Goal: Information Seeking & Learning: Learn about a topic

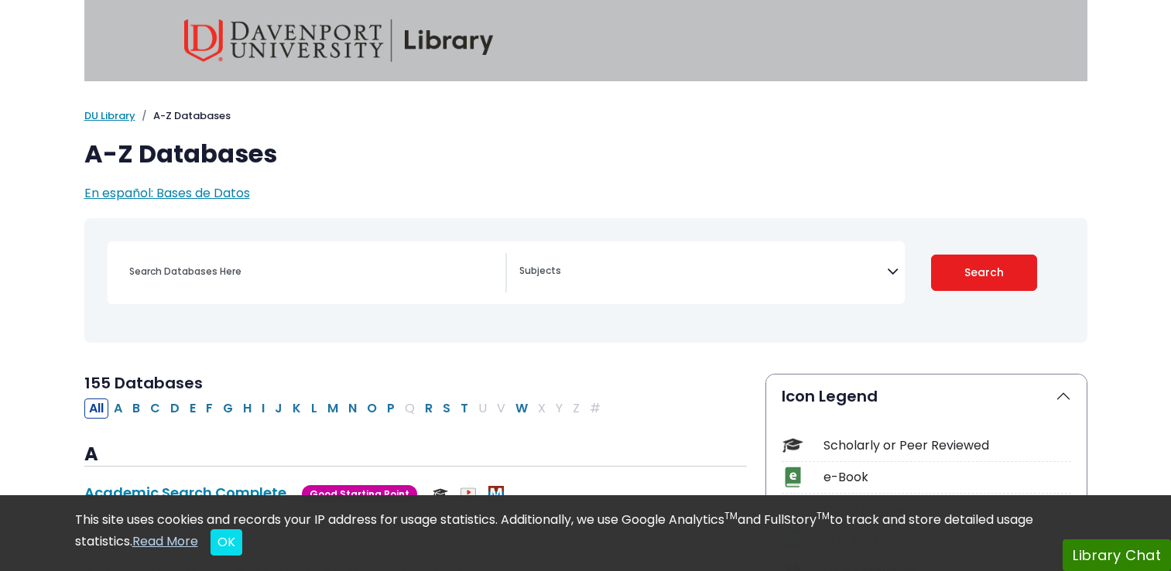
select select "Database Subject Filter"
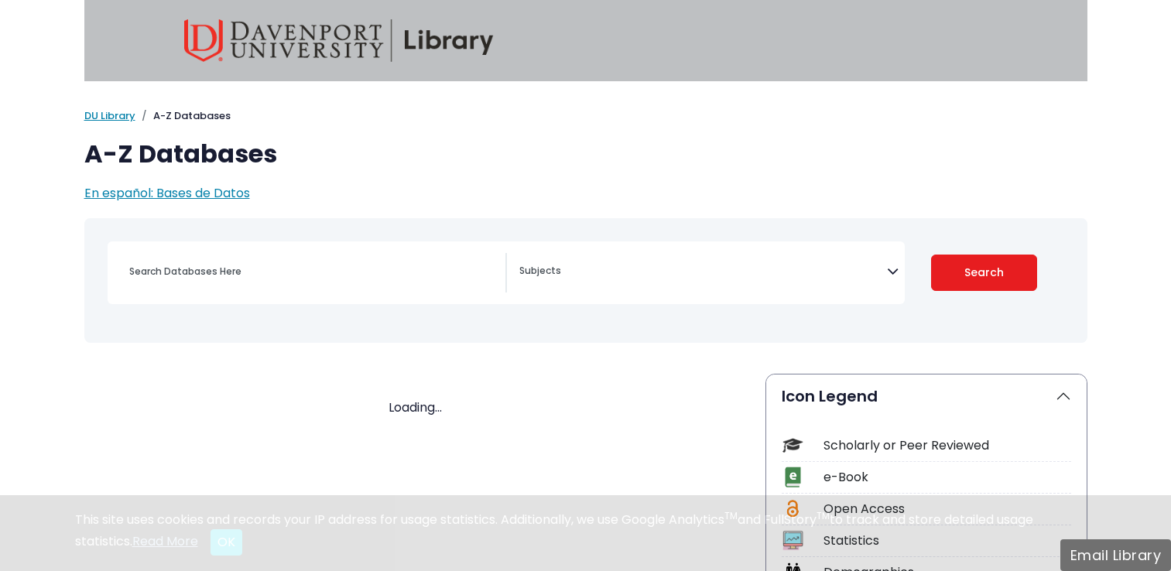
select select "Database Subject Filter"
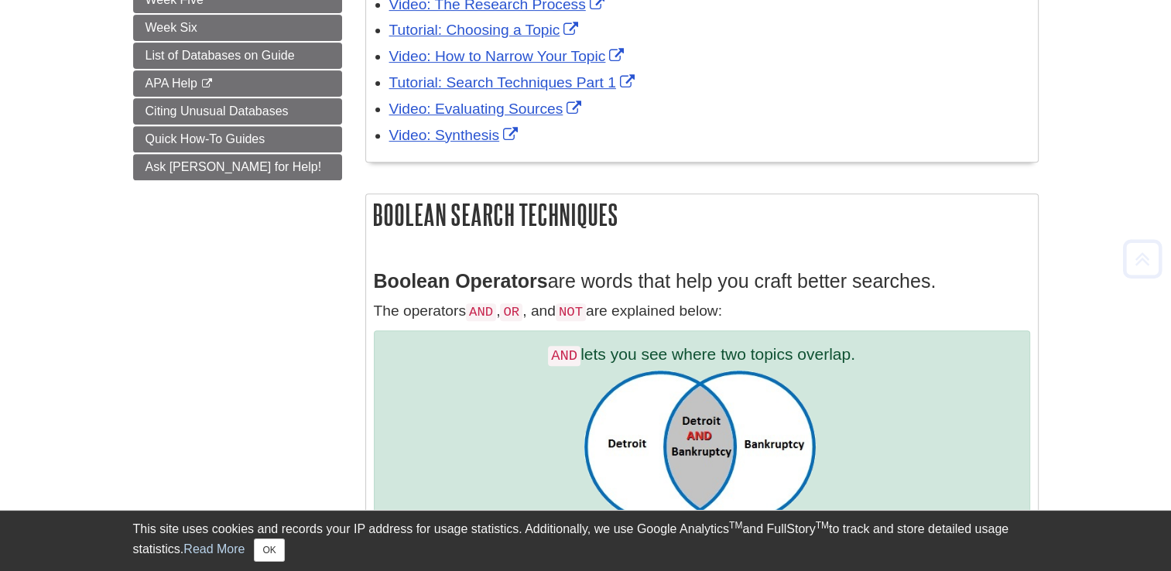
scroll to position [619, 0]
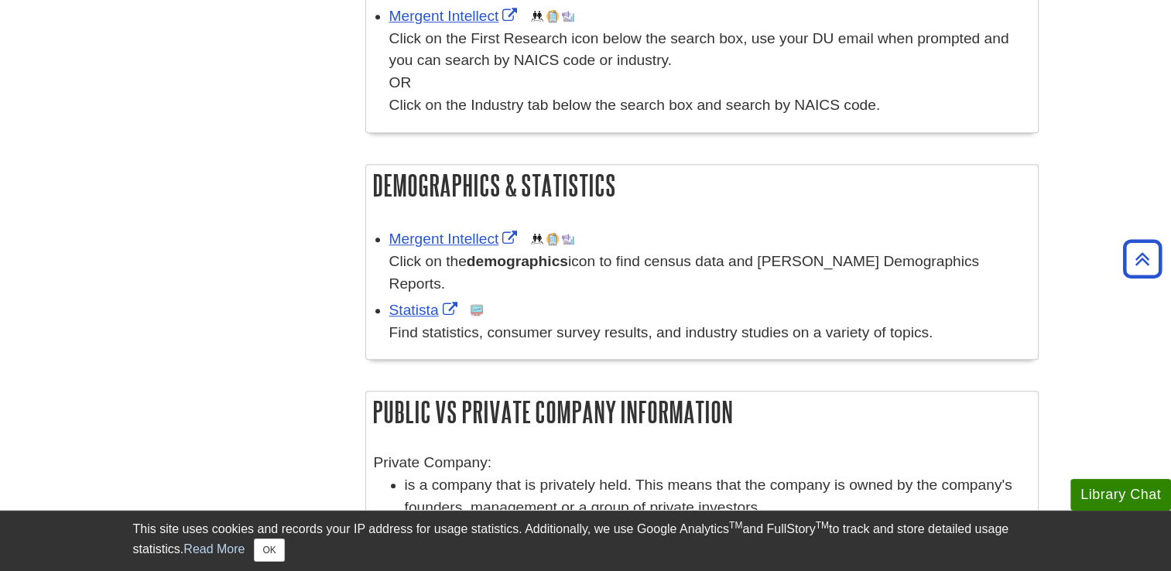
scroll to position [929, 0]
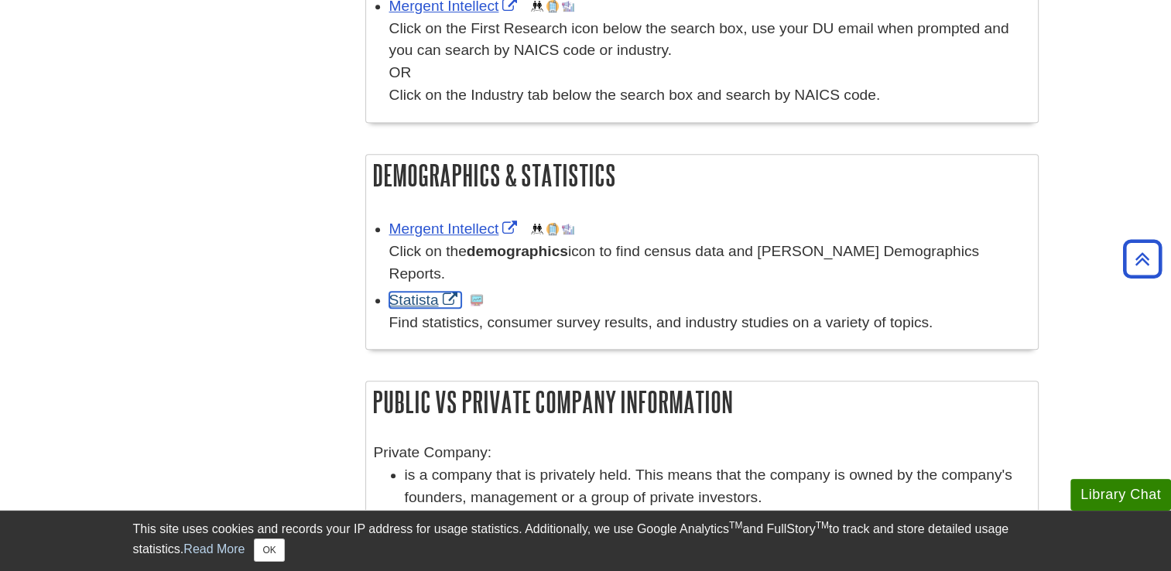
click at [413, 292] on link "Statista" at bounding box center [425, 300] width 72 height 16
